Goal: Book appointment/travel/reservation

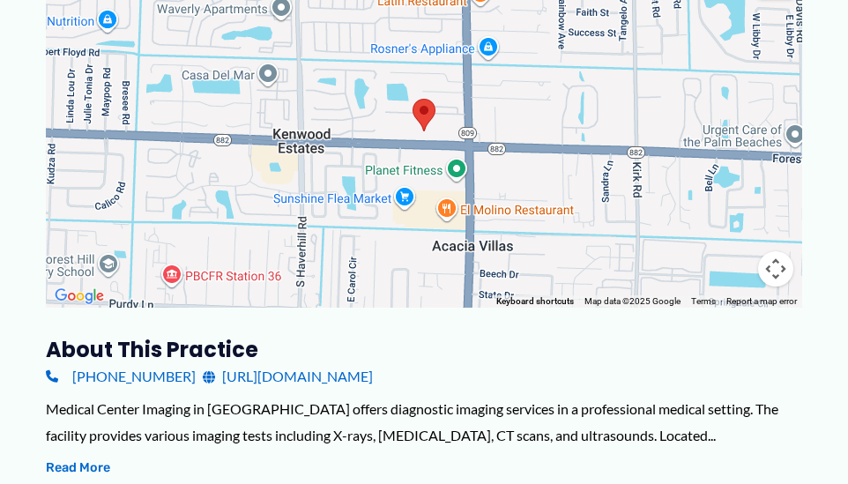
scroll to position [529, 0]
